Goal: Task Accomplishment & Management: Use online tool/utility

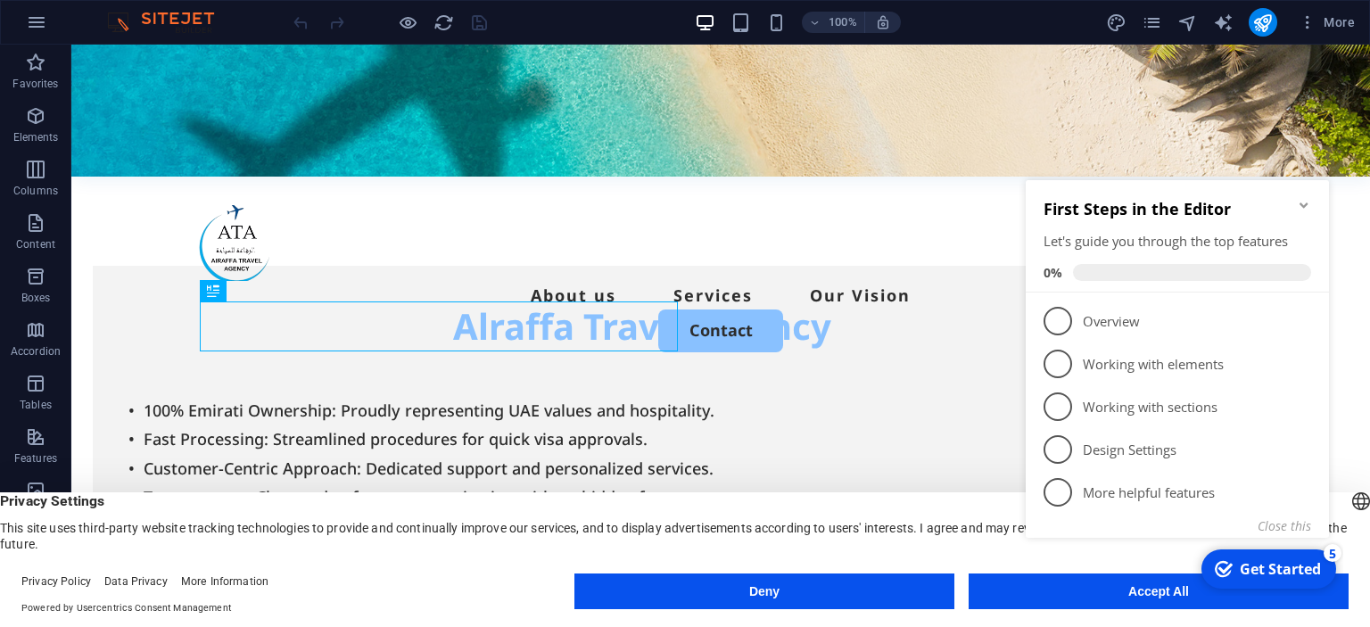
scroll to position [485, 0]
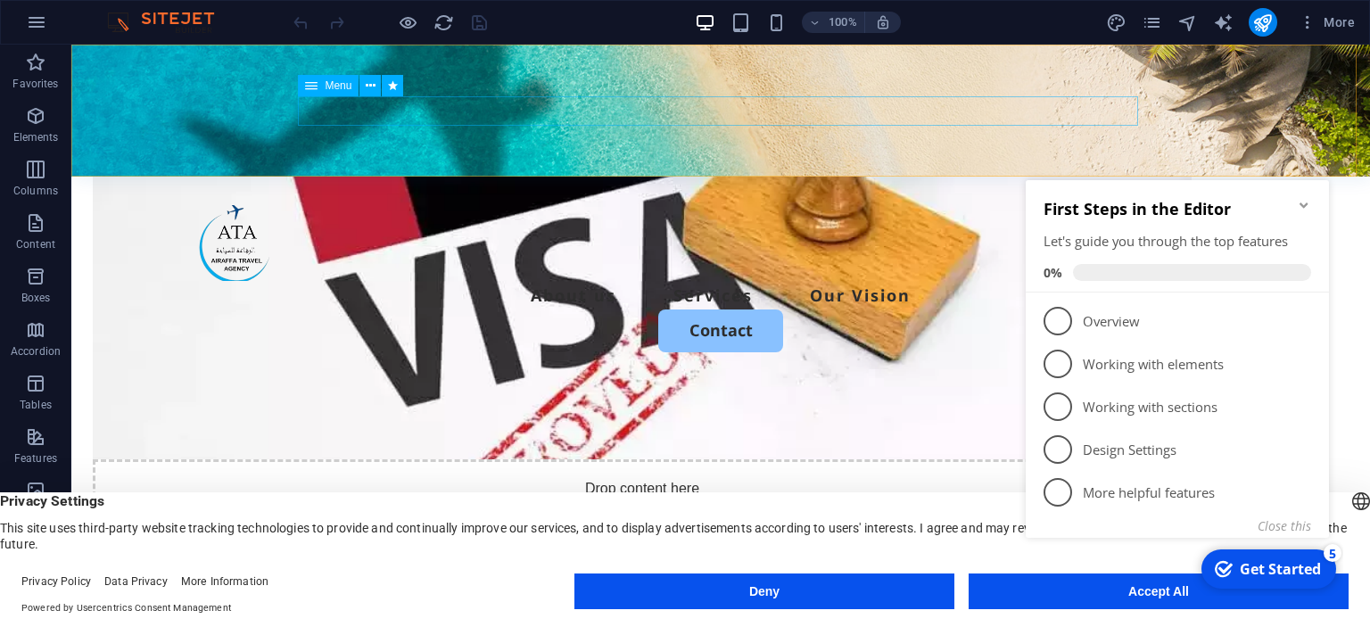
click at [721, 281] on nav "About us Services Our Vision" at bounding box center [720, 295] width 1099 height 29
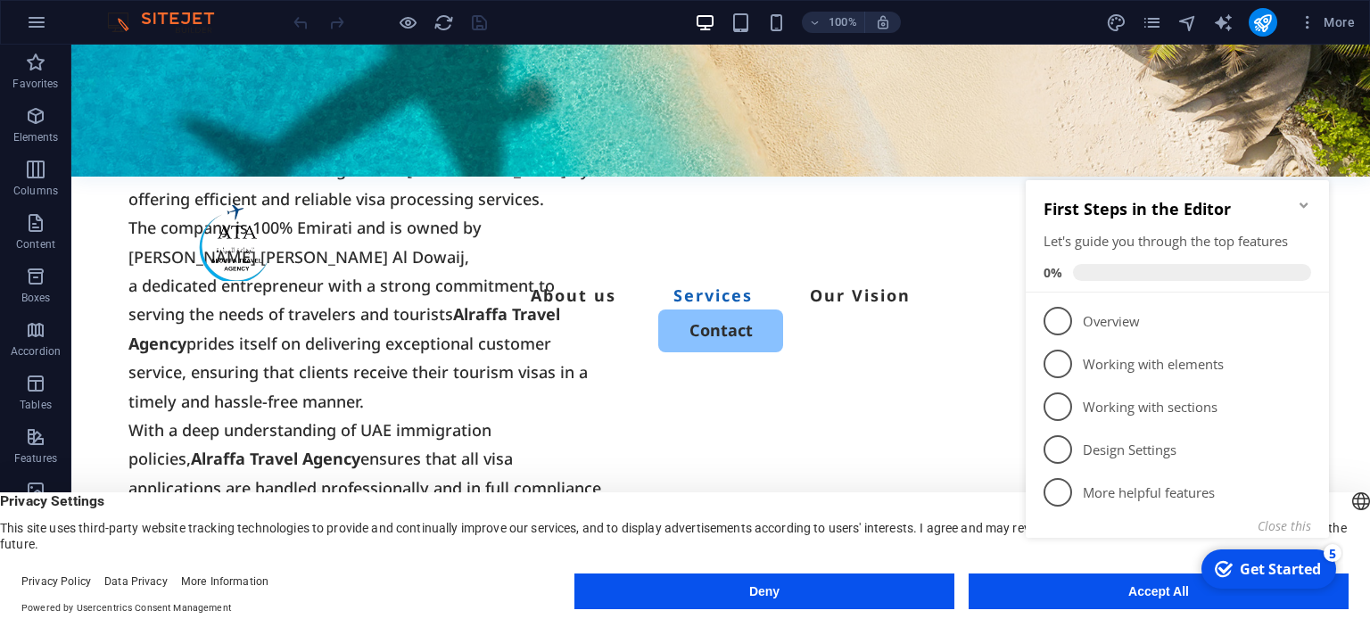
scroll to position [1657, 0]
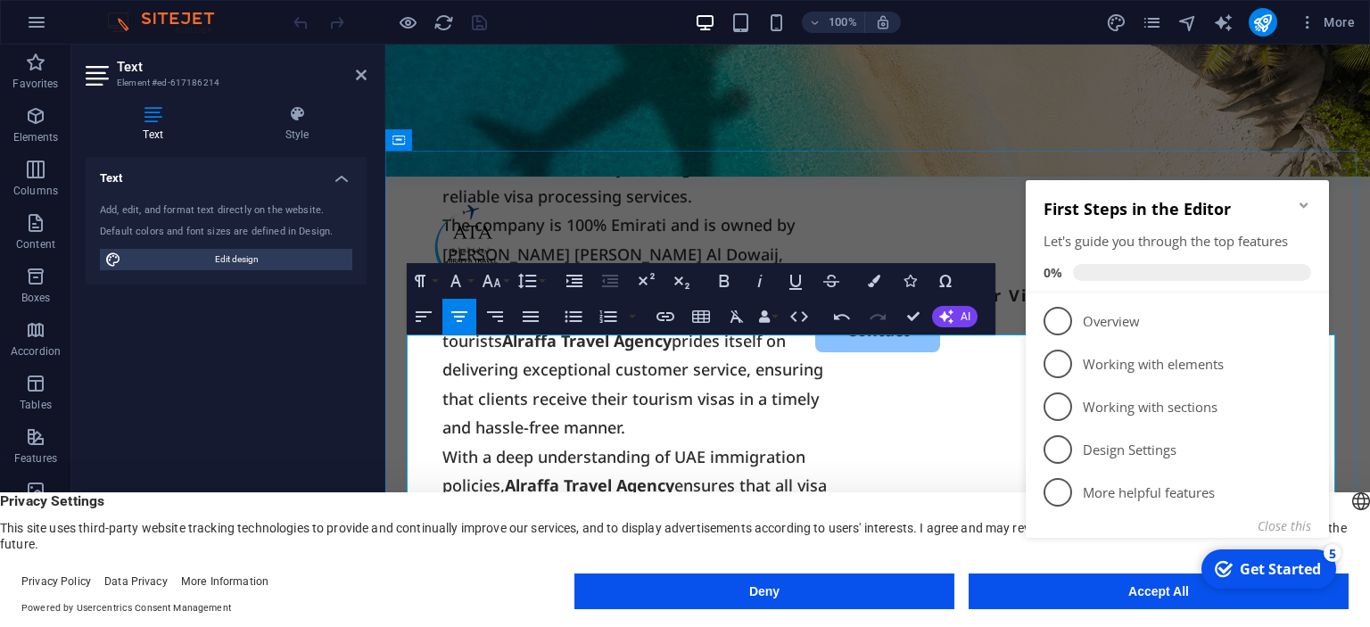
scroll to position [25537, 8]
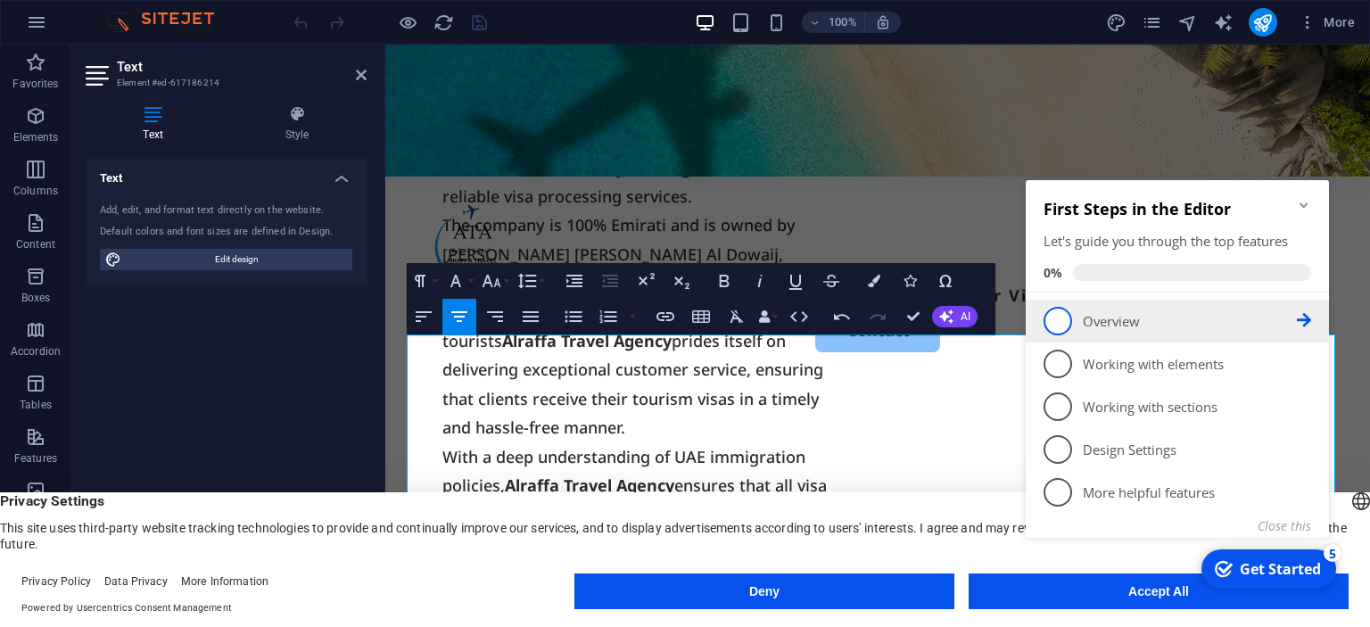
click at [1107, 317] on p "Overview - incomplete" at bounding box center [1190, 321] width 214 height 19
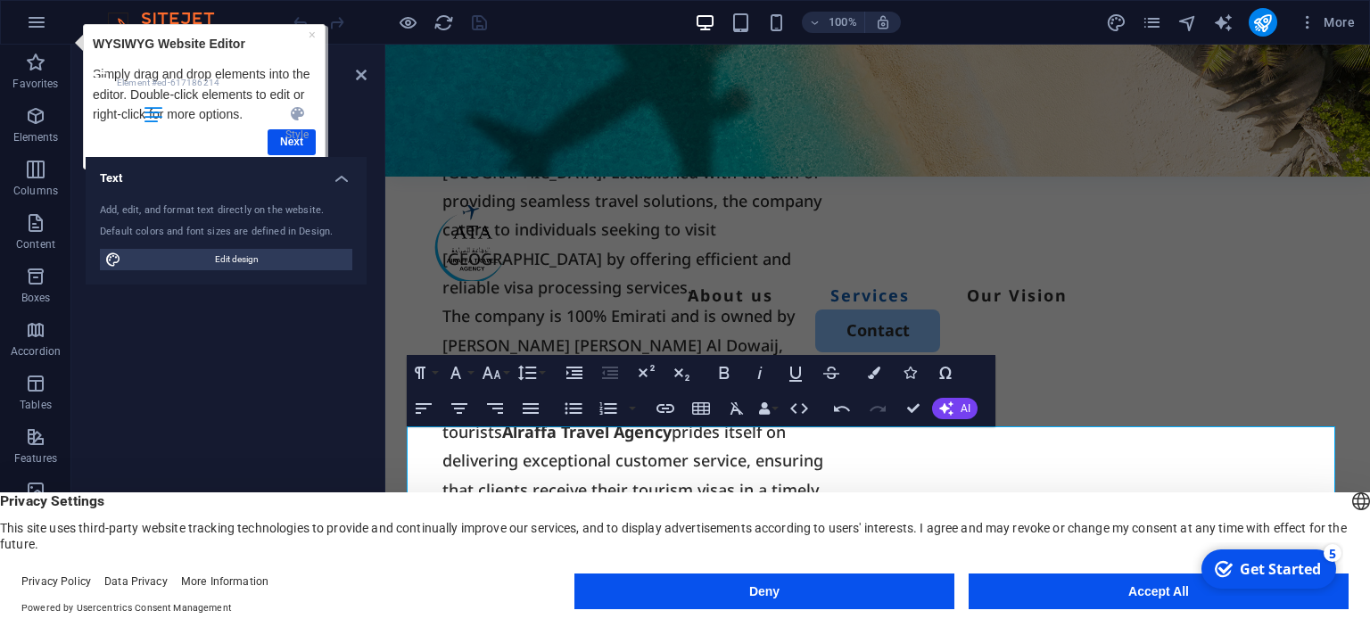
scroll to position [1620, 0]
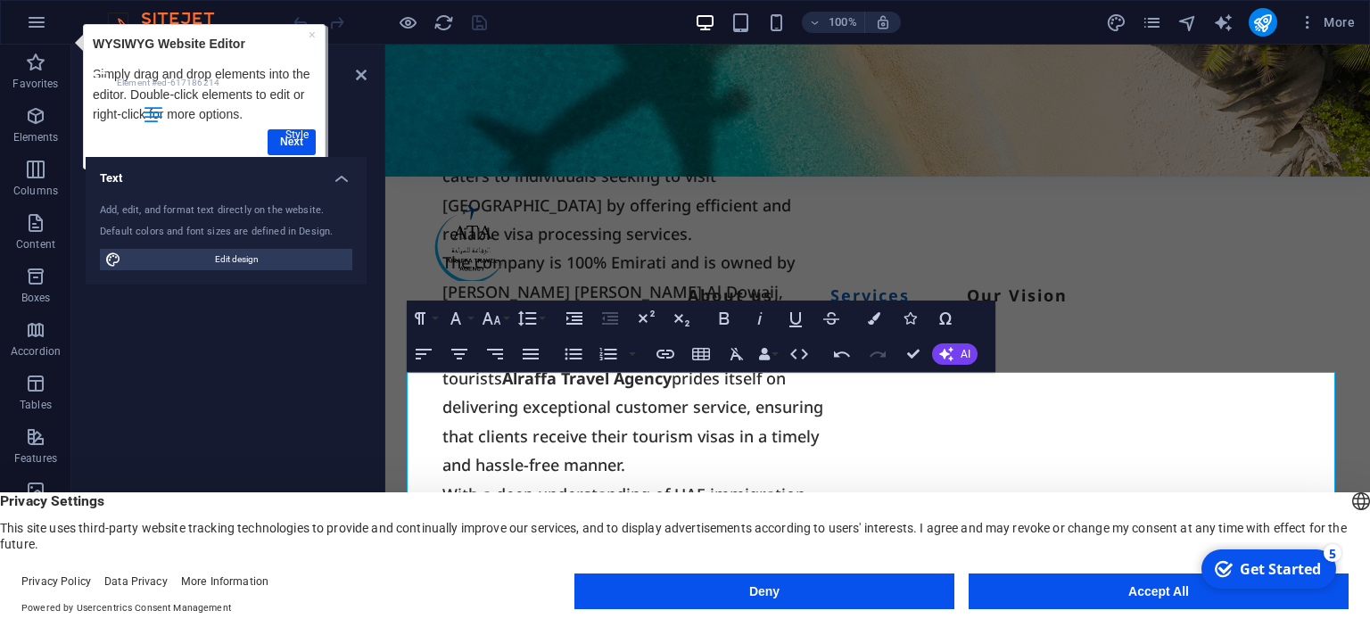
click at [291, 138] on h4 "Style" at bounding box center [296, 123] width 139 height 37
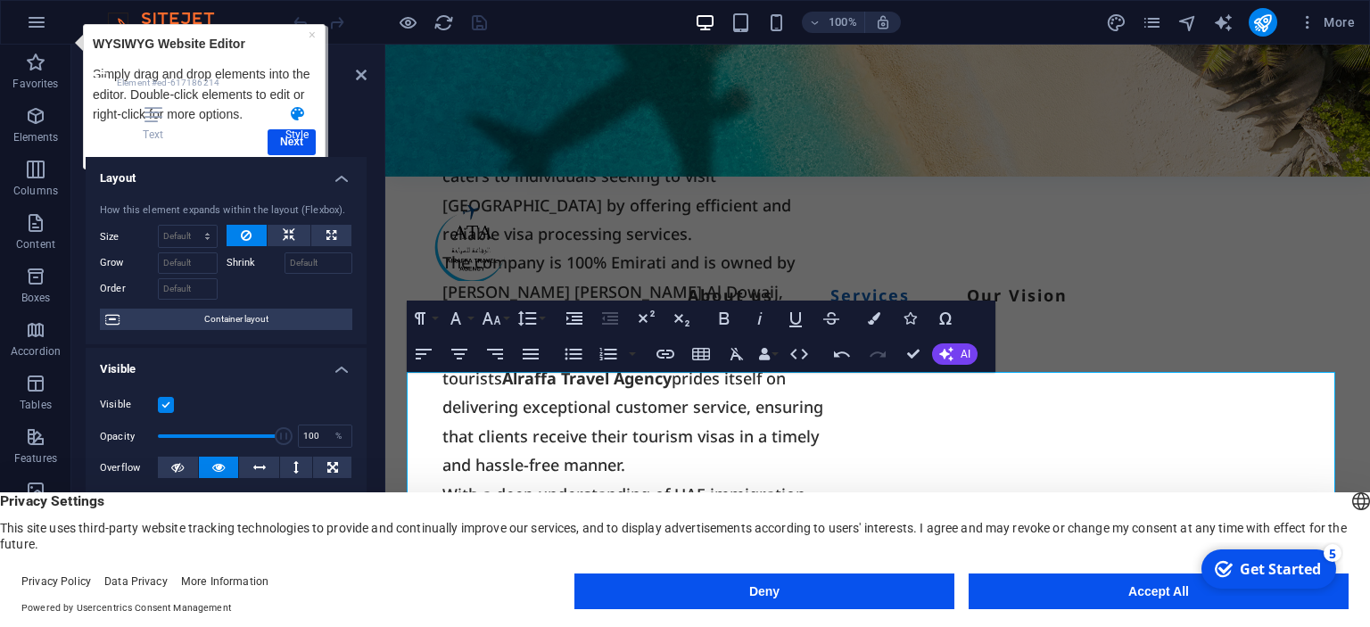
click at [291, 138] on h4 "Style" at bounding box center [296, 123] width 139 height 37
click at [276, 144] on div "Text Style Text Add, edit, and format text directly on the website. Default col…" at bounding box center [226, 344] width 281 height 479
click at [312, 33] on link "×" at bounding box center [312, 34] width 7 height 14
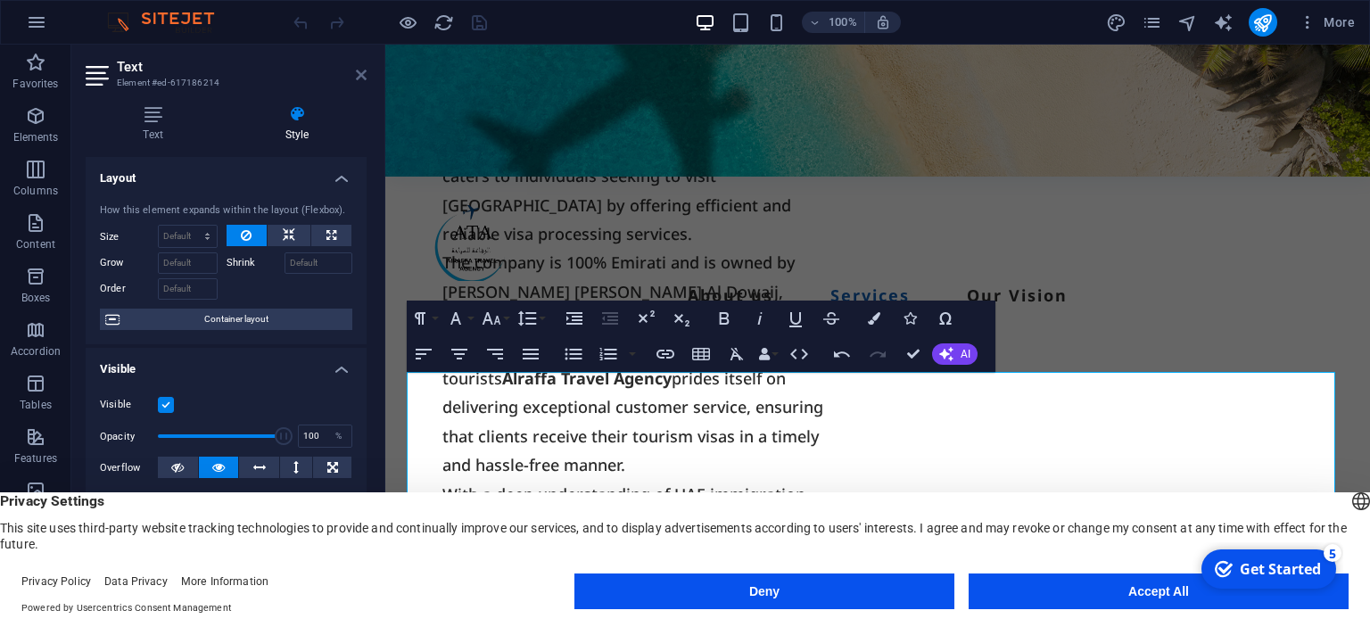
click at [359, 78] on icon at bounding box center [361, 75] width 11 height 14
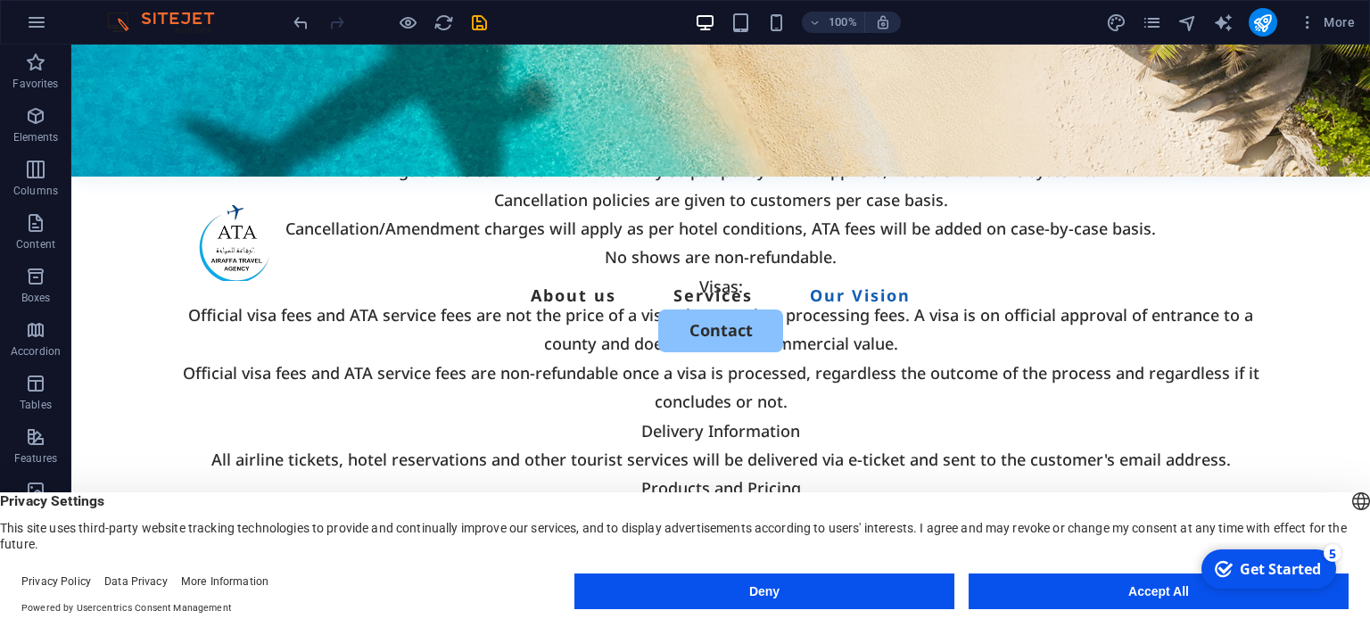
scroll to position [2809, 0]
click at [1092, 595] on button "Accept All" at bounding box center [1159, 591] width 380 height 36
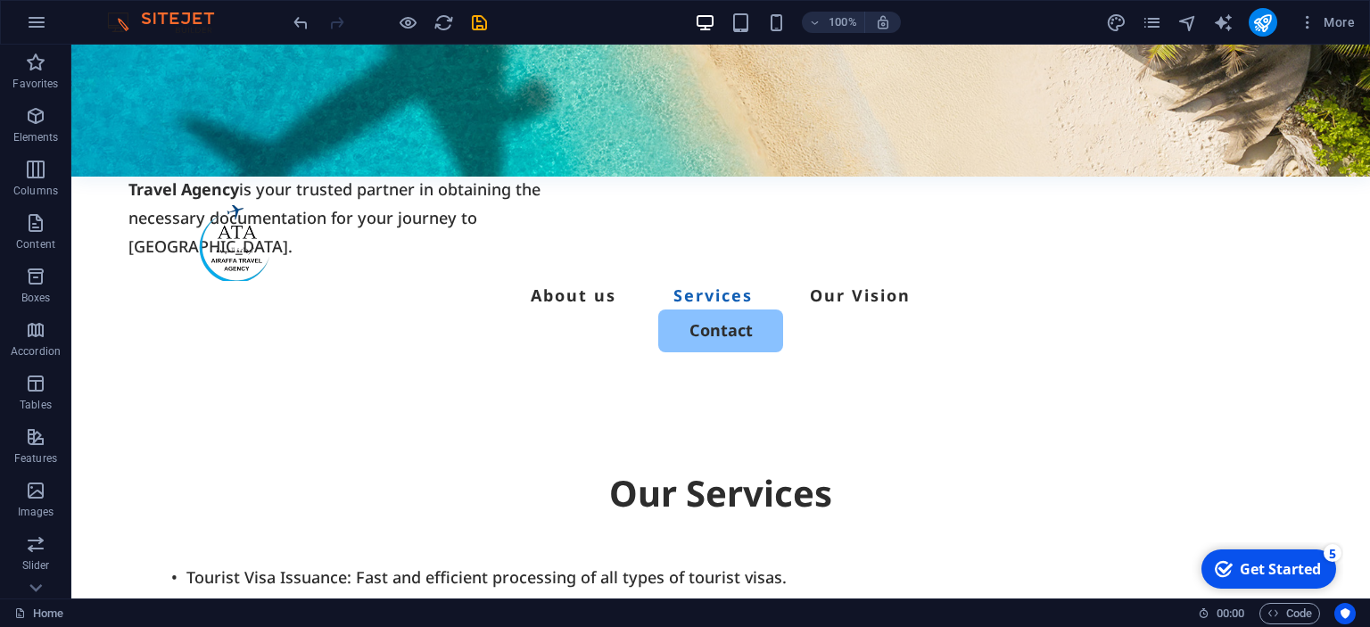
scroll to position [2080, 0]
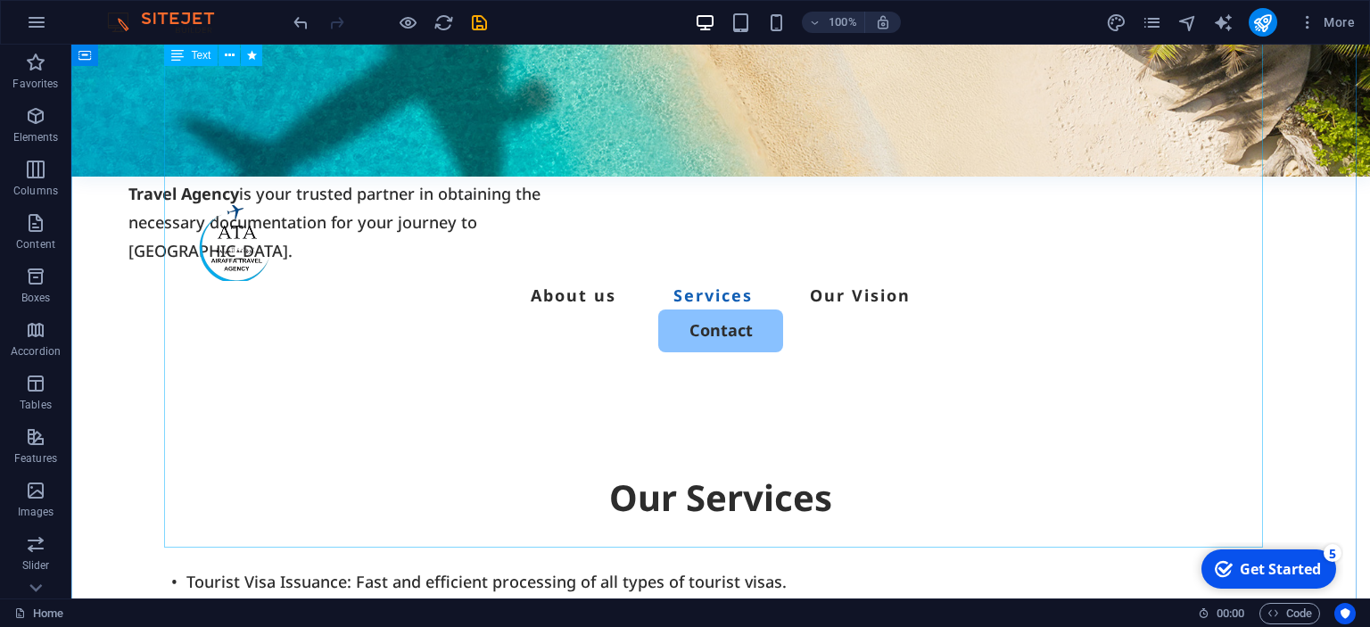
click at [162, 25] on img at bounding box center [170, 22] width 134 height 21
click at [481, 15] on icon "save" at bounding box center [479, 22] width 21 height 21
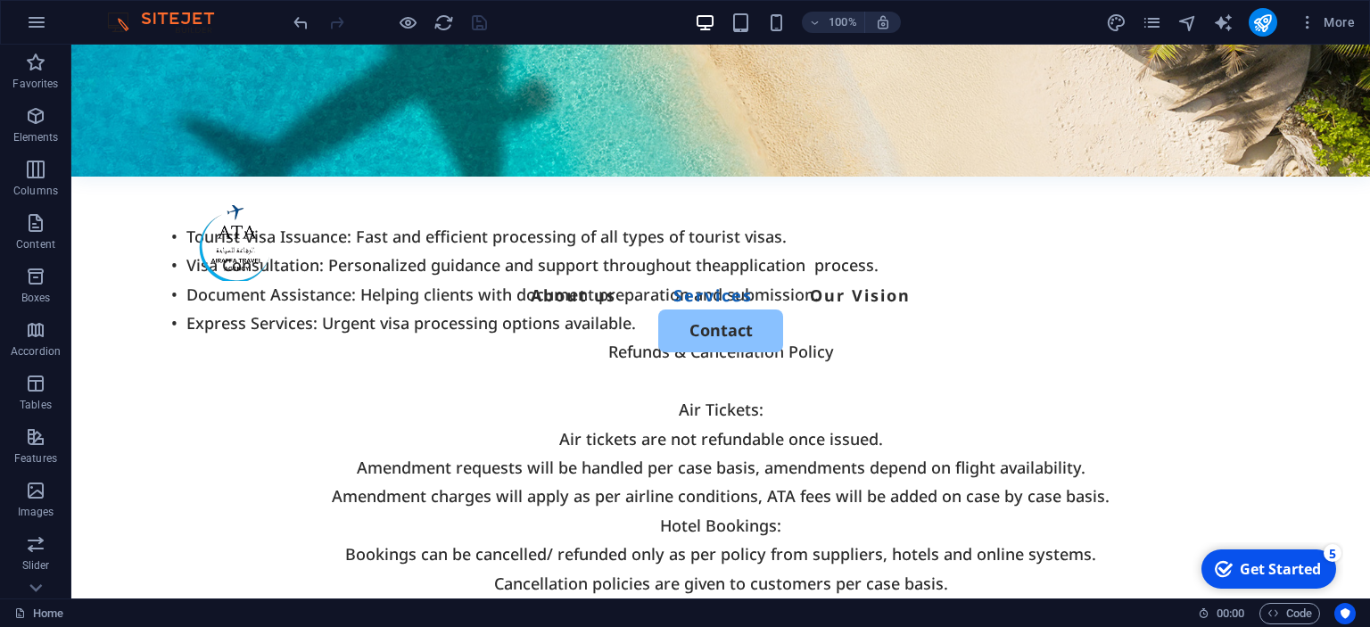
scroll to position [2448, 0]
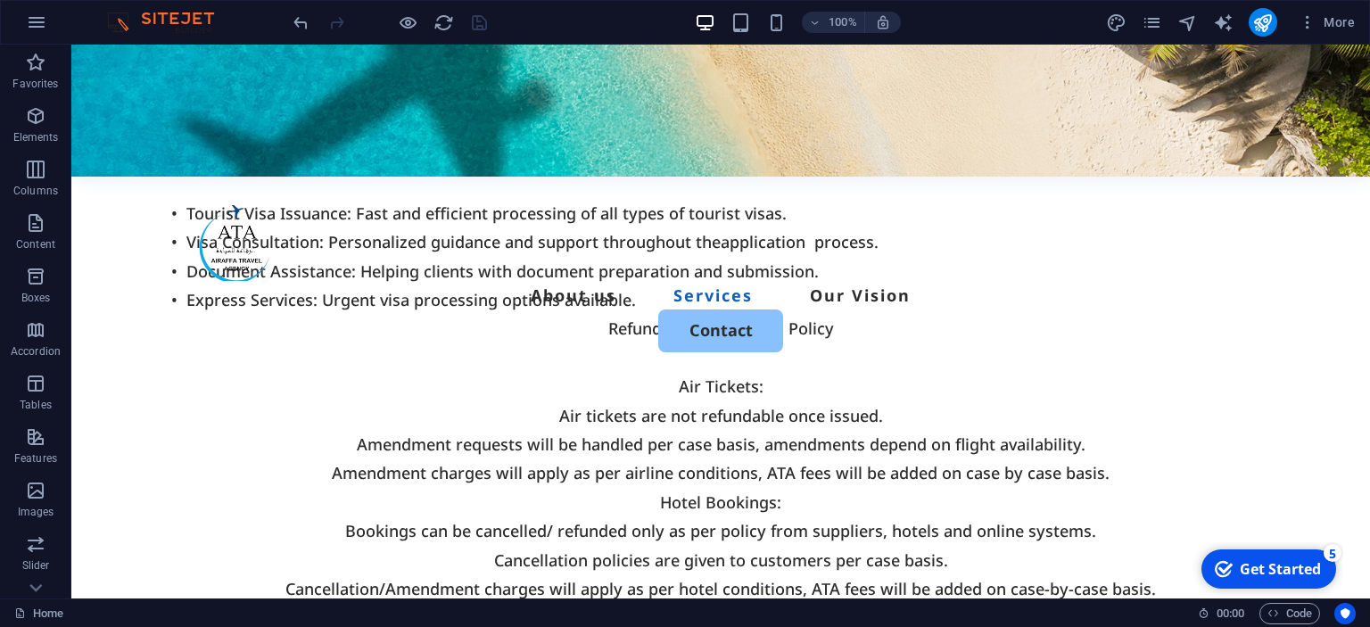
click at [1246, 565] on div "Get Started" at bounding box center [1280, 569] width 81 height 20
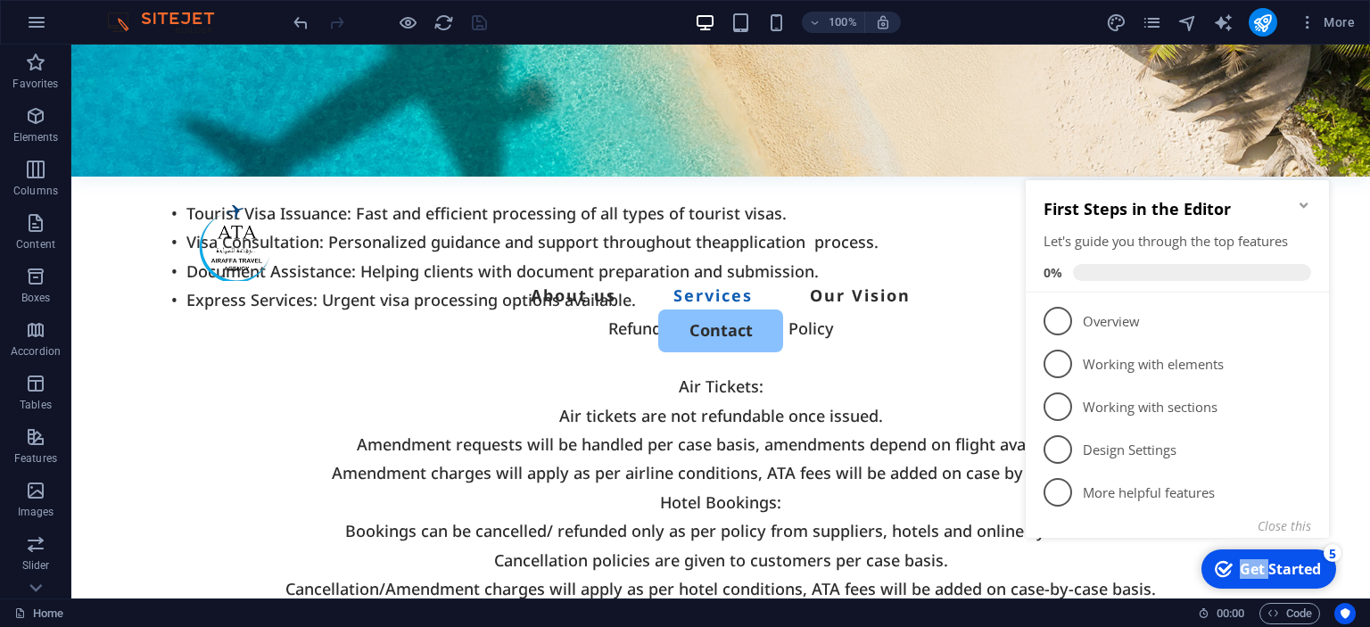
click at [1246, 565] on div "Get Started" at bounding box center [1280, 569] width 81 height 20
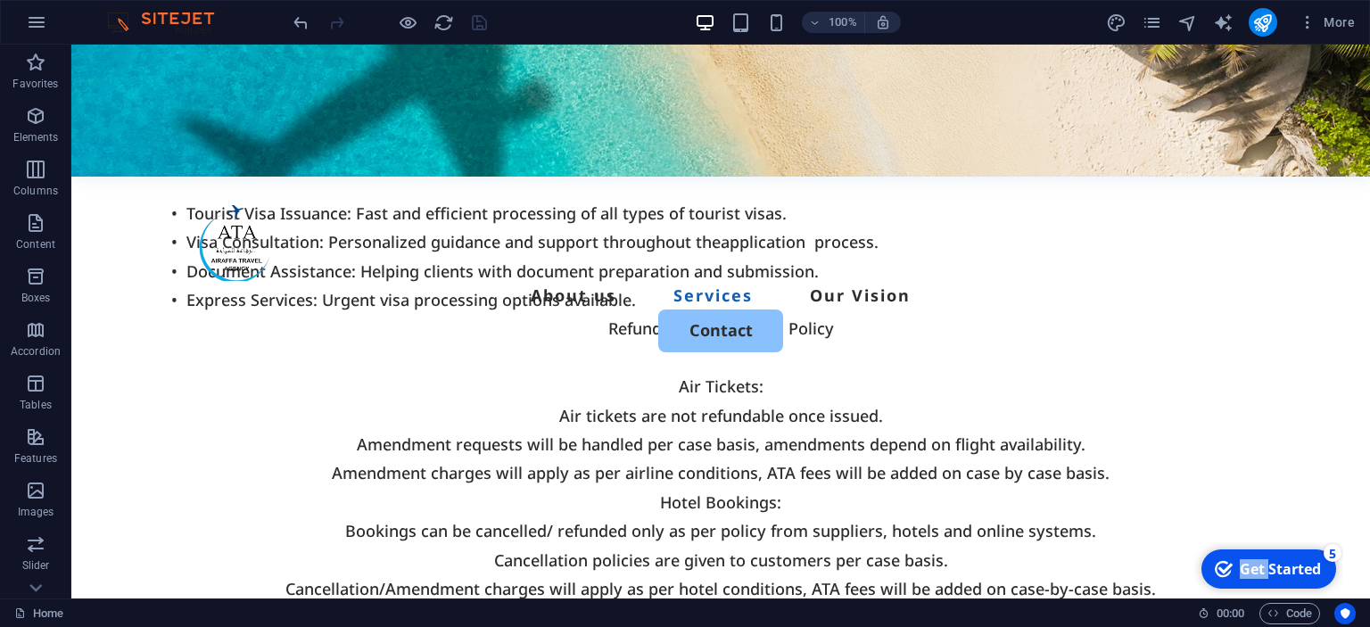
click at [1321, 579] on div "Get Started" at bounding box center [1280, 569] width 81 height 20
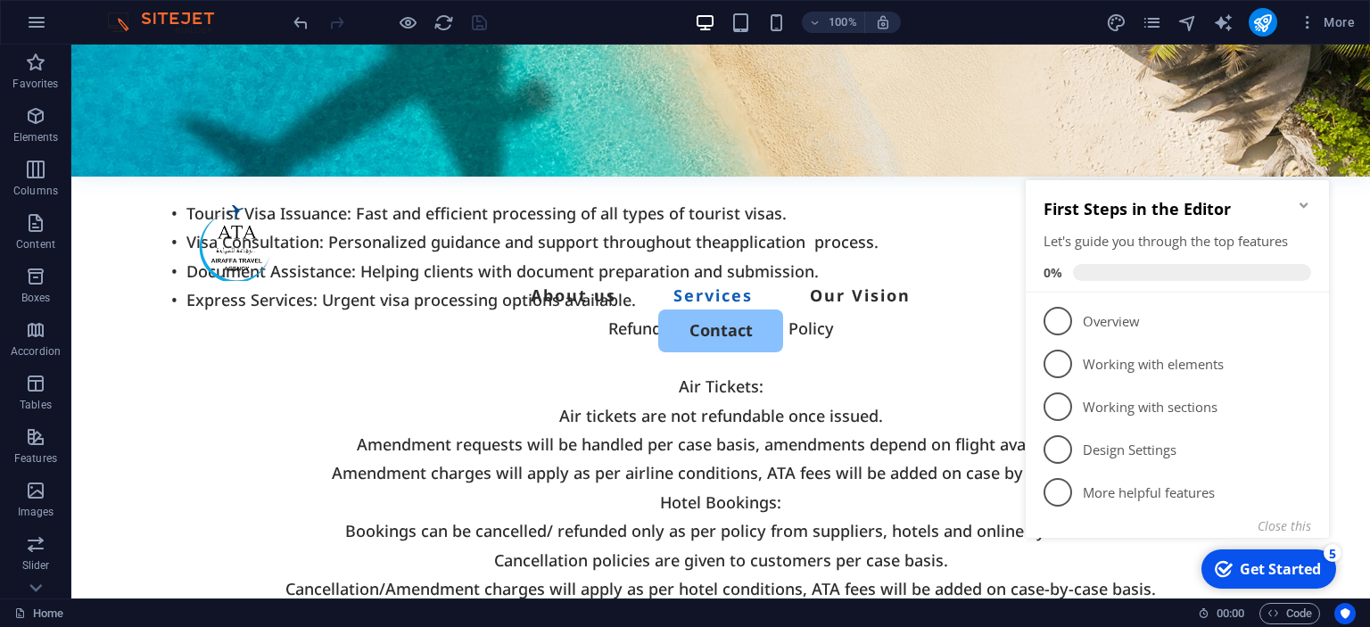
click at [1246, 565] on div "Get Started" at bounding box center [1280, 569] width 81 height 20
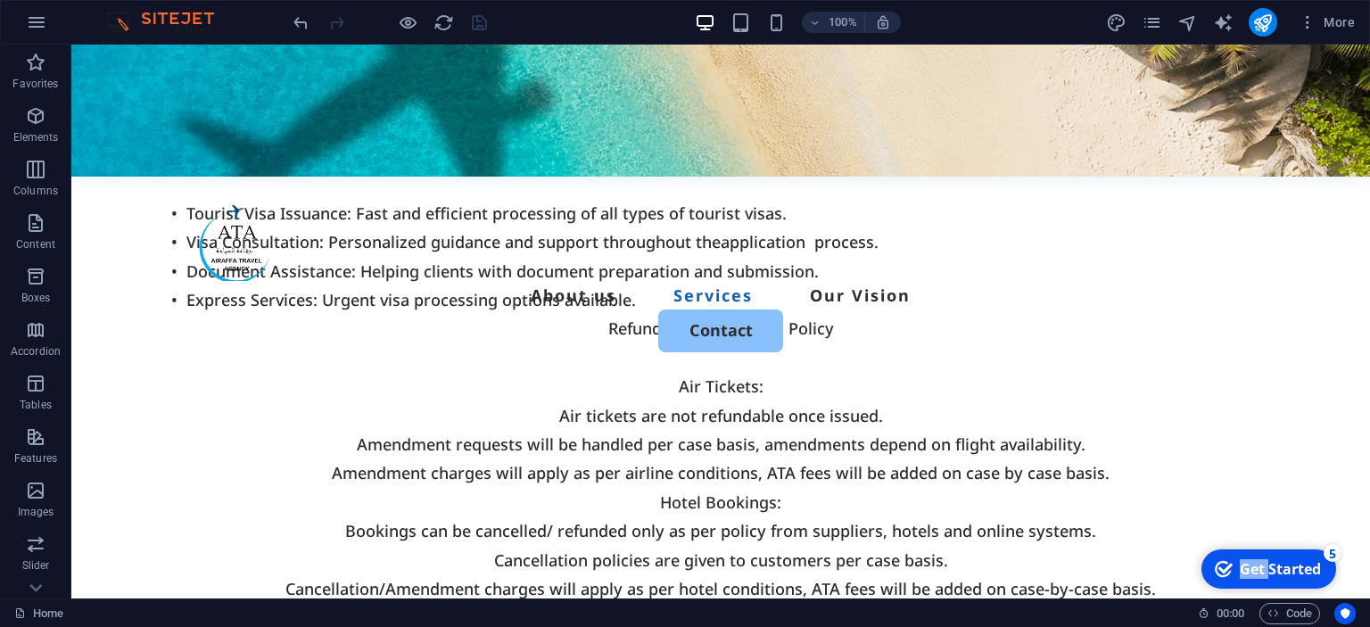
click at [1246, 565] on div "Get Started" at bounding box center [1280, 569] width 81 height 20
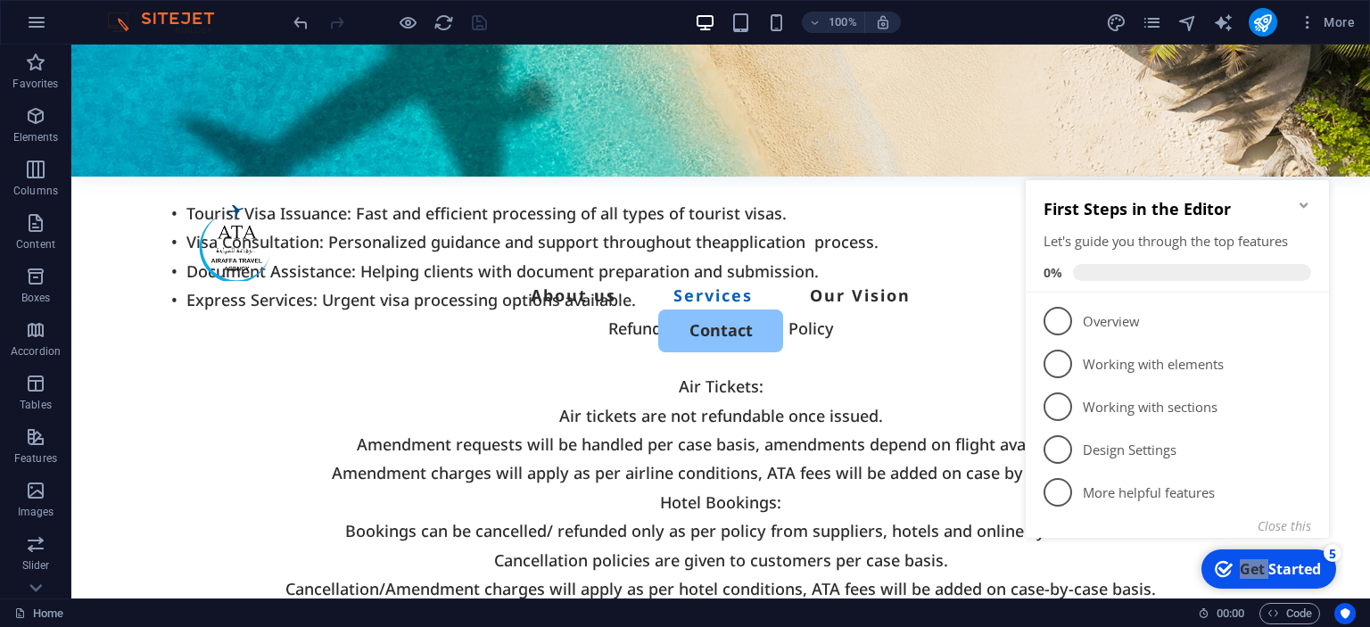
click at [156, 17] on img at bounding box center [170, 22] width 134 height 21
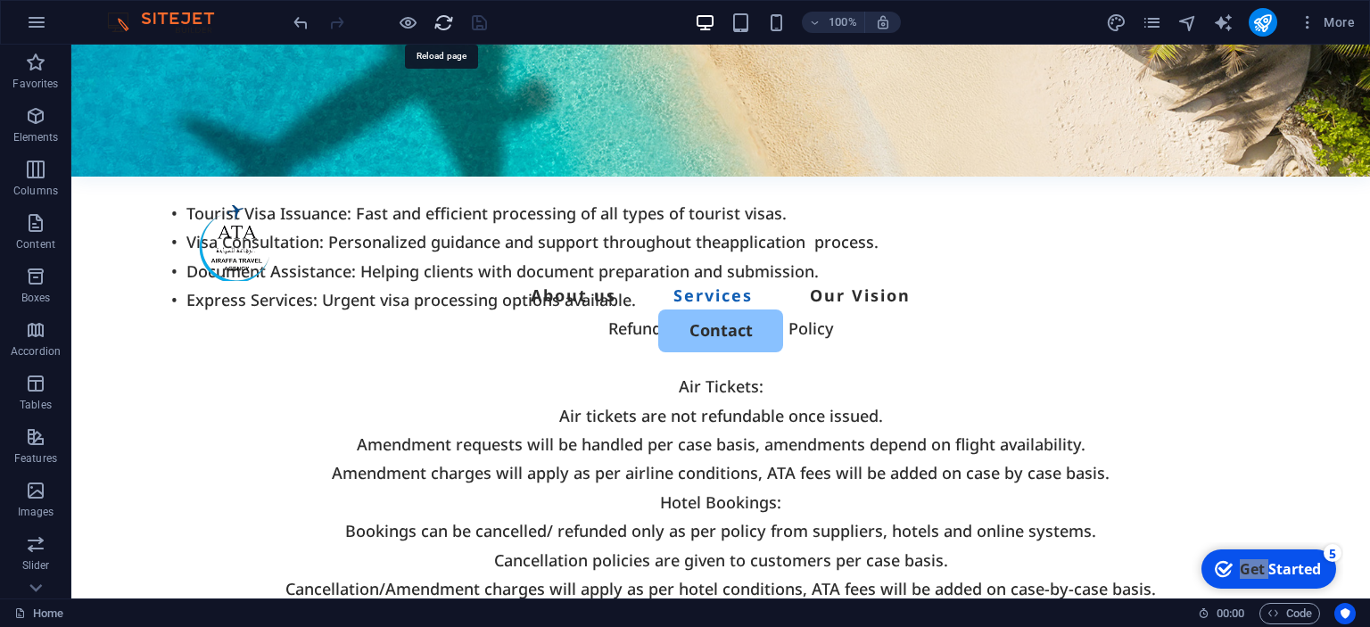
click at [446, 21] on icon "reload" at bounding box center [443, 22] width 21 height 21
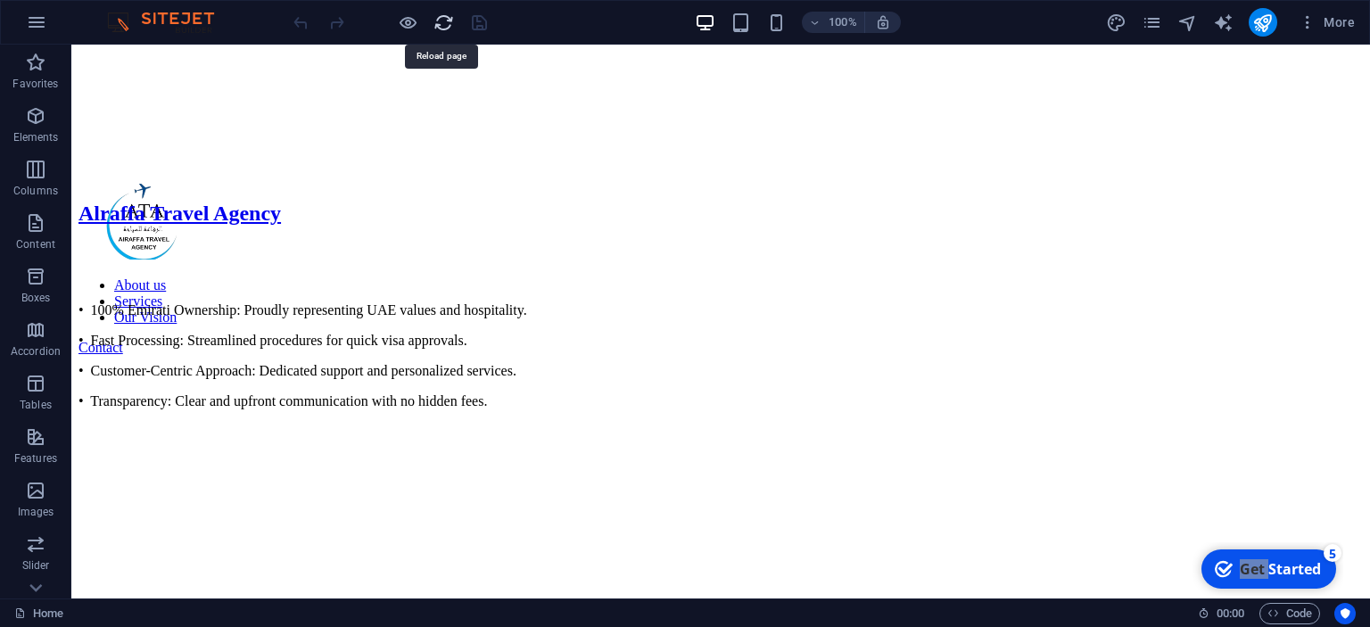
scroll to position [0, 0]
click at [446, 21] on icon "reload" at bounding box center [443, 22] width 21 height 21
click at [721, 277] on nav "About us Services Our Vision" at bounding box center [720, 301] width 1284 height 48
click at [707, 277] on nav "About us Services Our Vision" at bounding box center [720, 301] width 1284 height 48
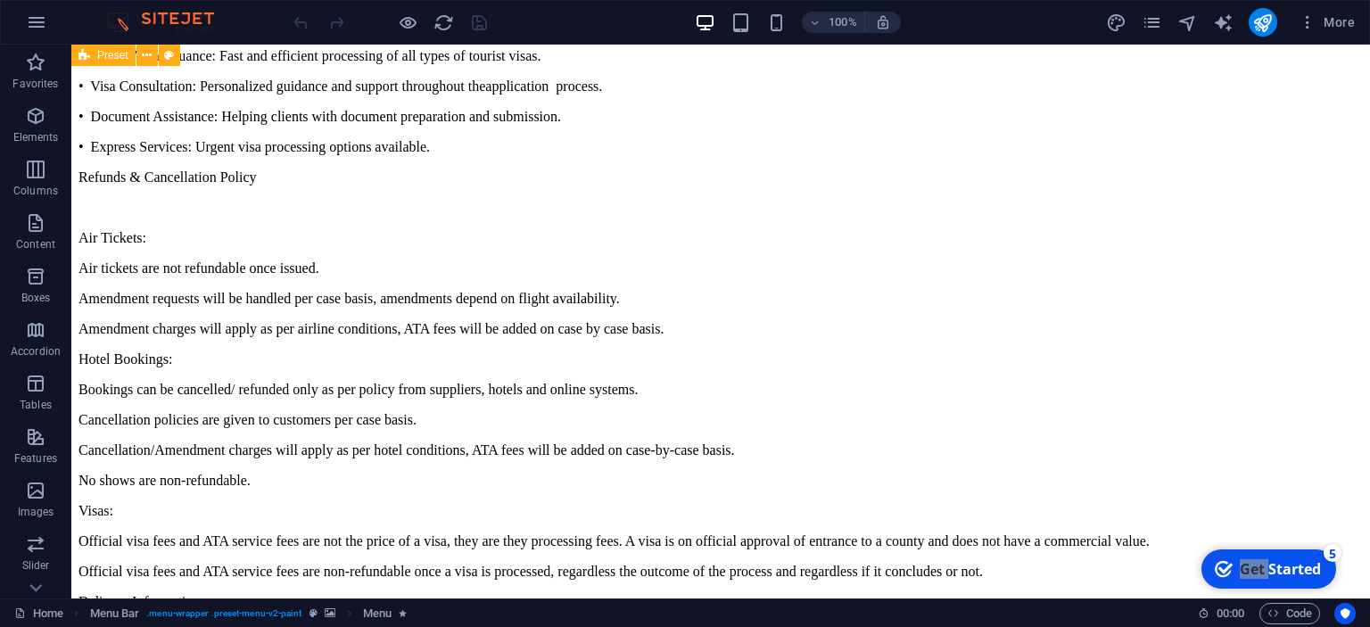
scroll to position [2249, 0]
